Goal: Task Accomplishment & Management: Use online tool/utility

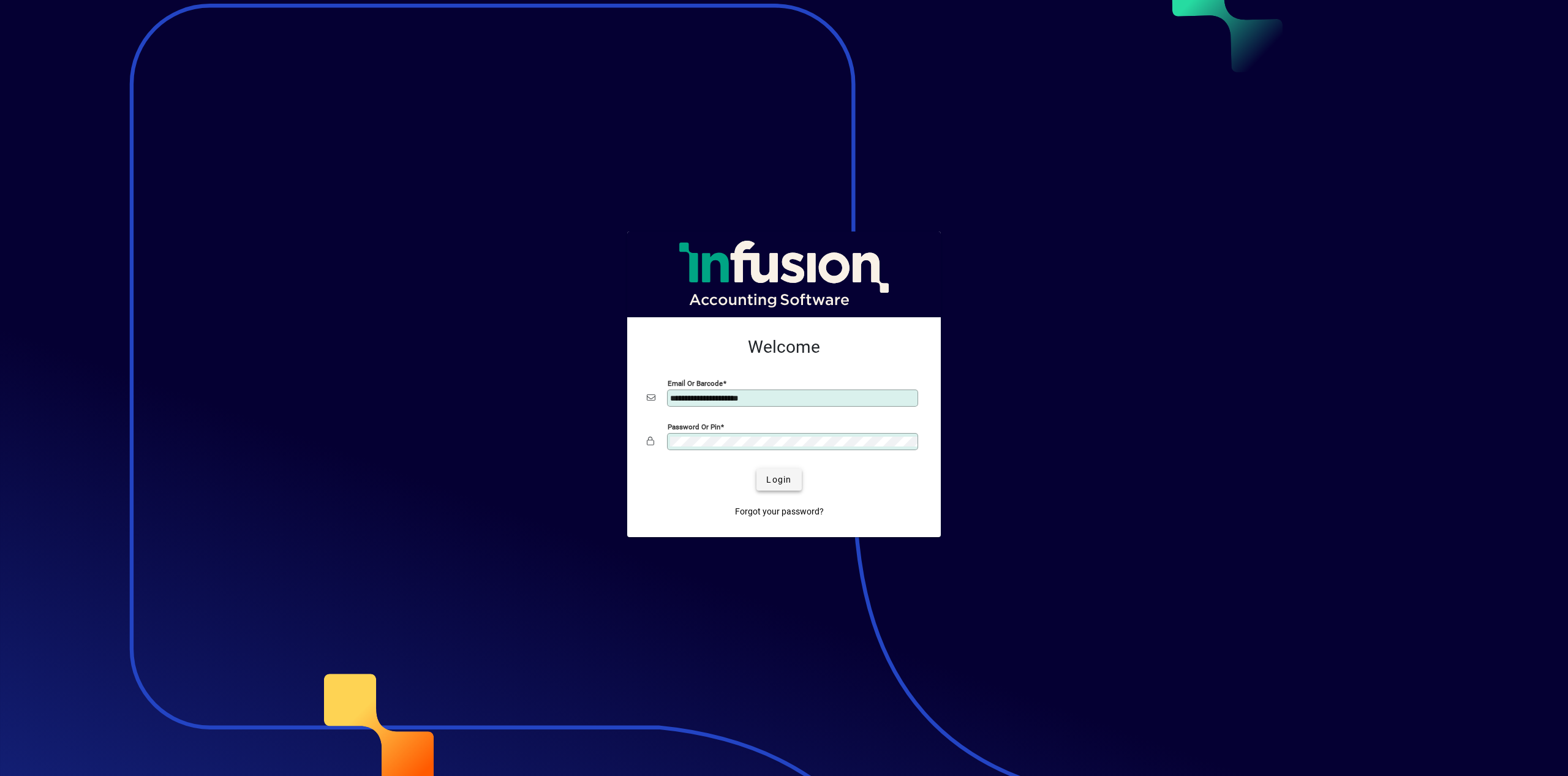
type input "**********"
click at [780, 478] on span "Login" at bounding box center [779, 480] width 25 height 13
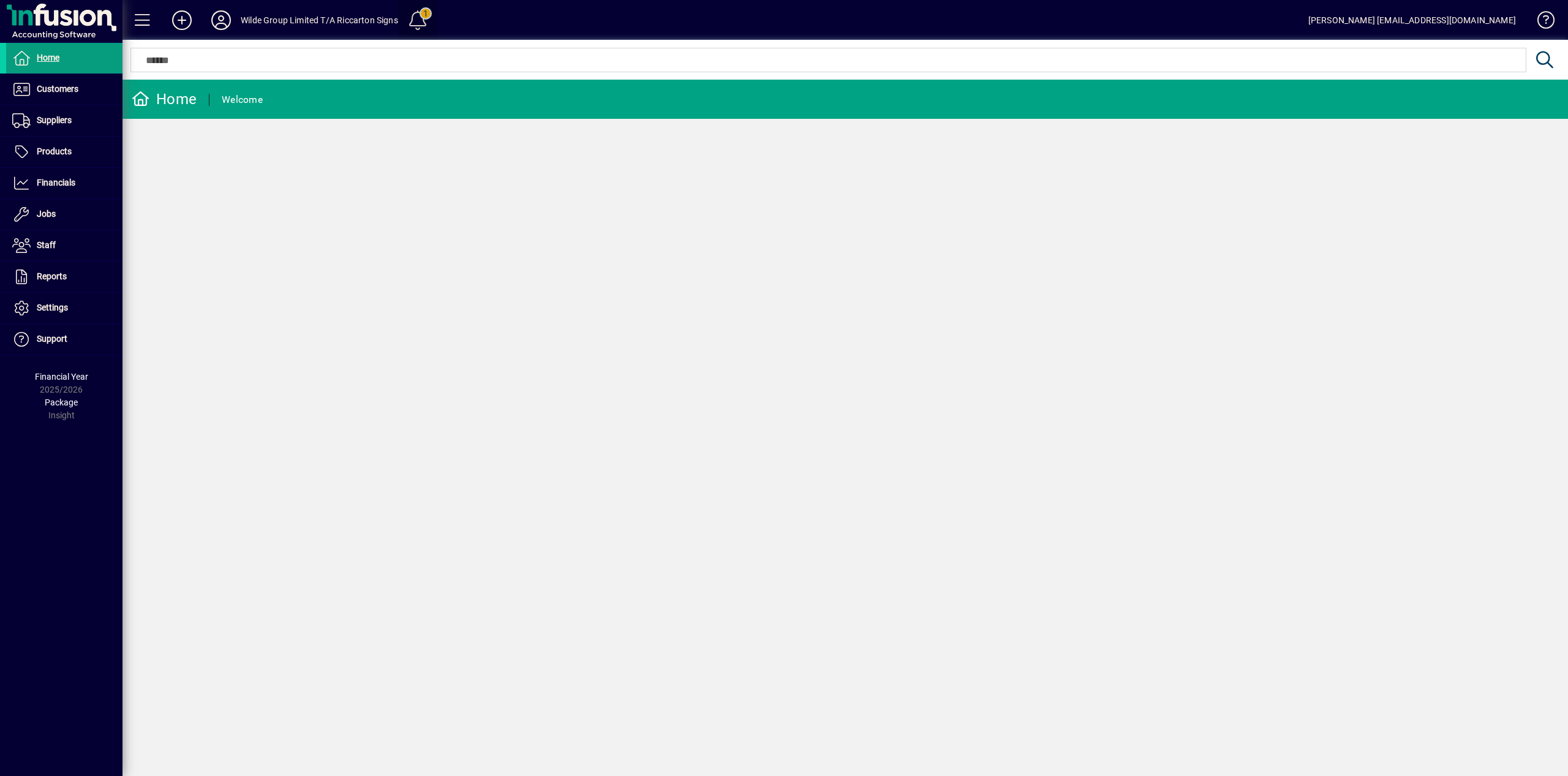
click at [420, 23] on span at bounding box center [418, 20] width 30 height 30
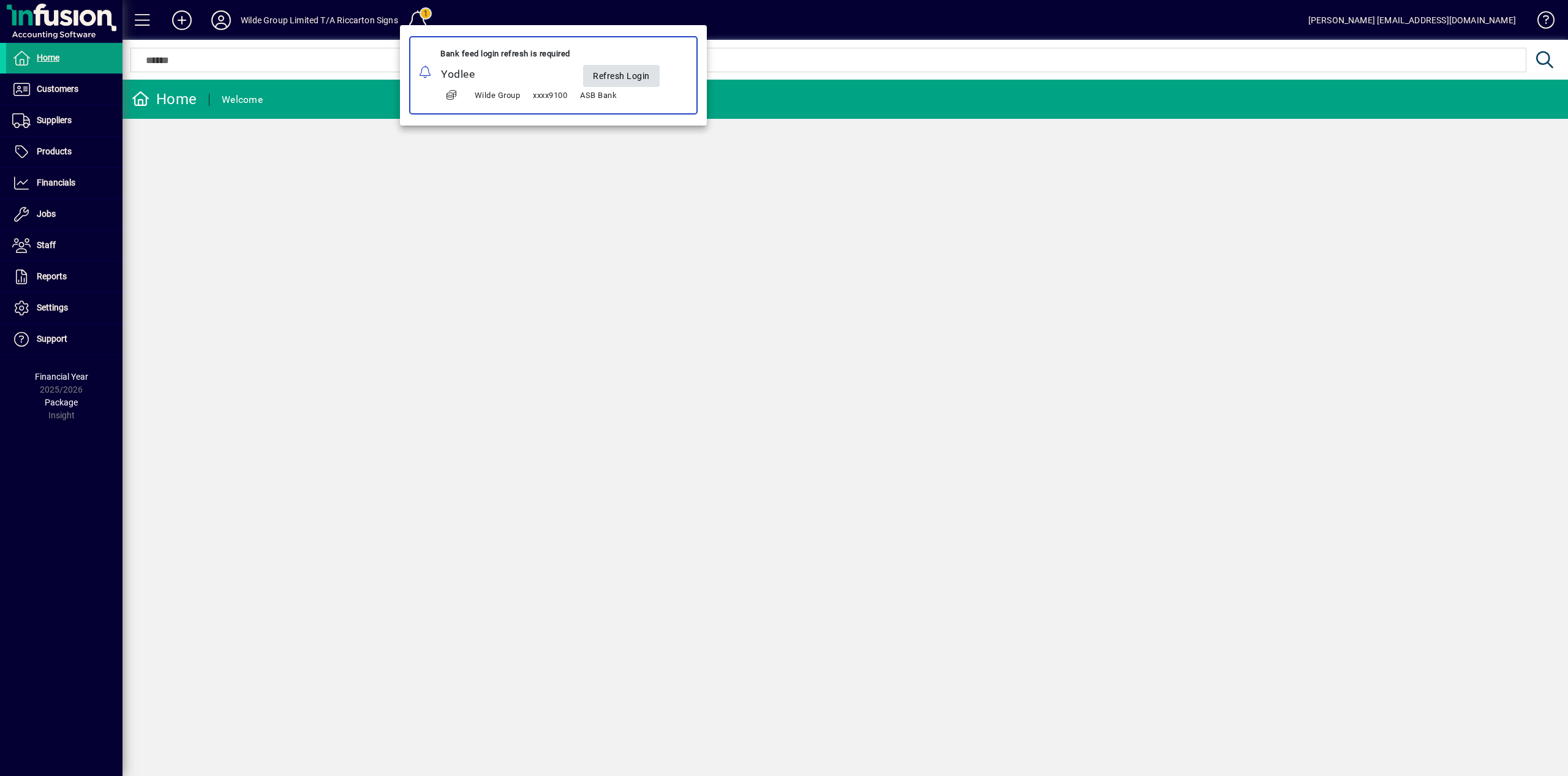
click at [646, 78] on span "Refresh Login" at bounding box center [621, 76] width 57 height 20
